Goal: Task Accomplishment & Management: Manage account settings

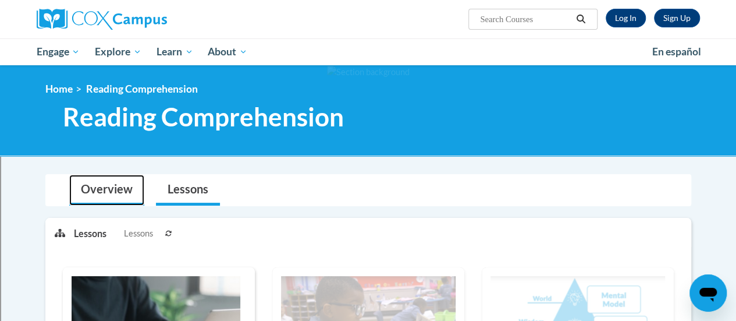
click at [117, 200] on link "Overview" at bounding box center [106, 190] width 75 height 31
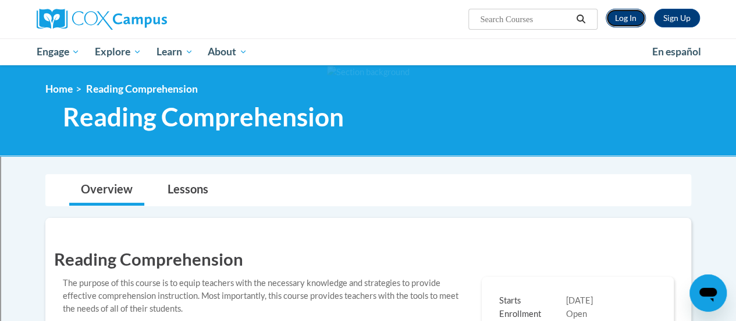
click at [622, 15] on link "Log In" at bounding box center [626, 18] width 40 height 19
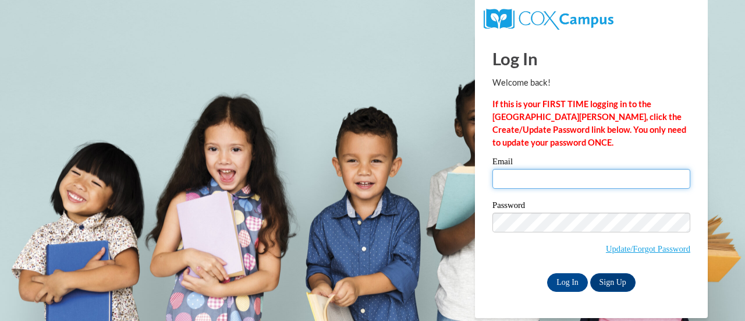
click at [549, 181] on input "Email" at bounding box center [591, 179] width 198 height 20
type input "[PERSON_NAME][EMAIL_ADDRESS][PERSON_NAME][DOMAIN_NAME]"
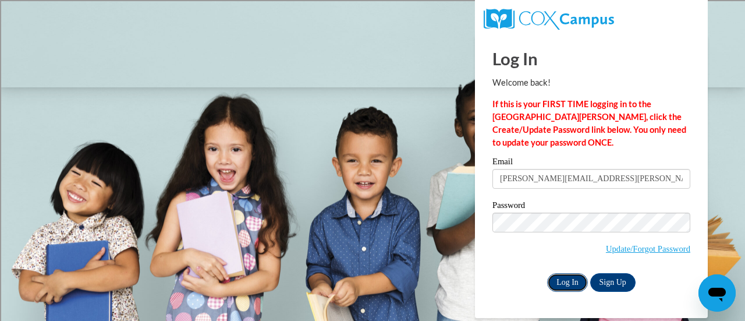
click at [569, 274] on input "Log In" at bounding box center [567, 282] width 41 height 19
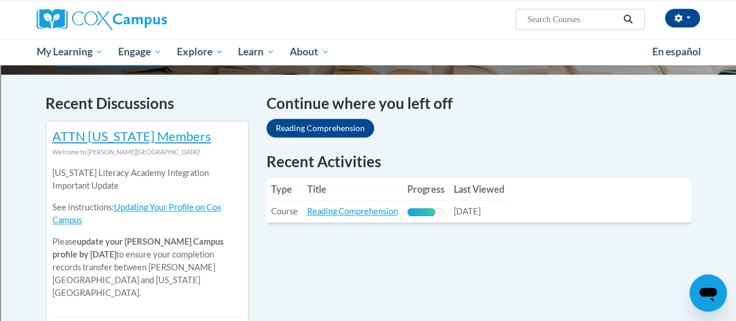
scroll to position [335, 0]
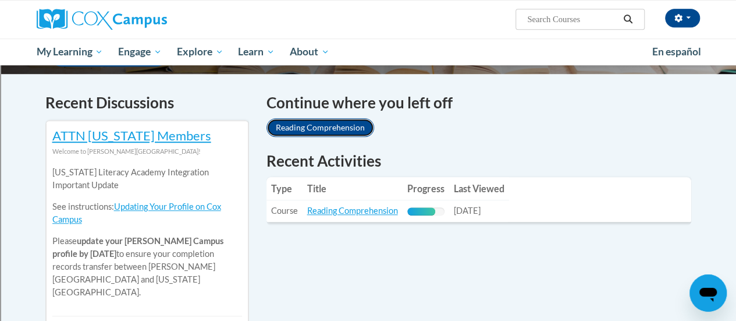
click at [311, 128] on link "Reading Comprehension" at bounding box center [321, 127] width 108 height 19
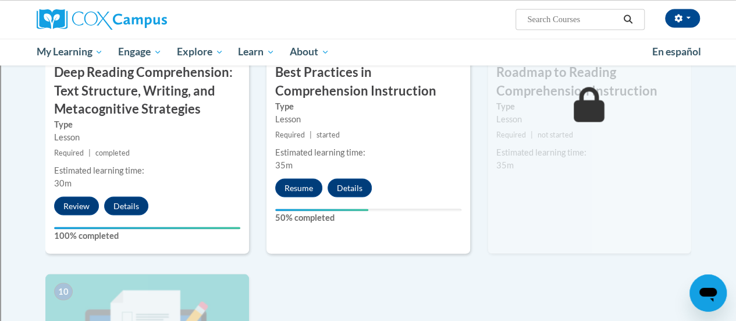
scroll to position [1023, 0]
